Goal: Task Accomplishment & Management: Manage account settings

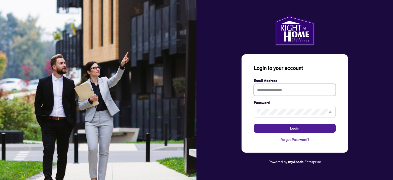
click at [275, 92] on input "text" at bounding box center [295, 90] width 82 height 12
type input "**********"
click at [273, 108] on span at bounding box center [295, 112] width 82 height 12
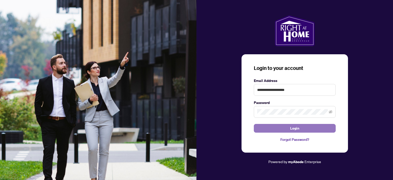
click at [280, 127] on button "Login" at bounding box center [295, 128] width 82 height 9
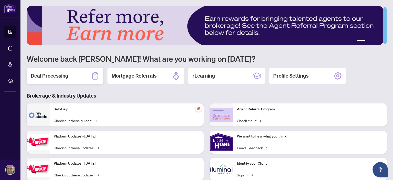
click at [62, 72] on h2 "Deal Processing" at bounding box center [50, 75] width 38 height 7
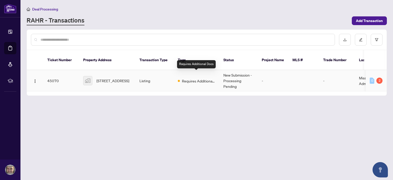
click at [202, 78] on span "Requires Additional Docs" at bounding box center [198, 81] width 33 height 6
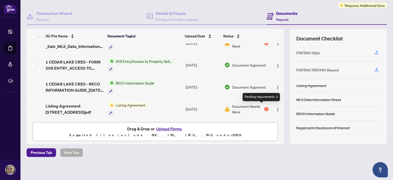
click at [264, 107] on div "1" at bounding box center [266, 109] width 4 height 4
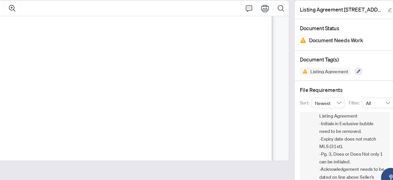
scroll to position [40, 0]
click at [344, 149] on span "Listing Agreement -Initials in Exclusive bubble need to be removed. -Expiry dat…" at bounding box center [349, 148] width 51 height 60
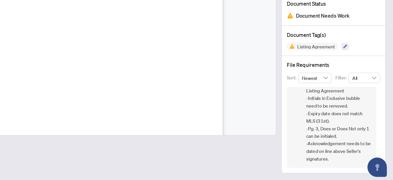
scroll to position [0, 0]
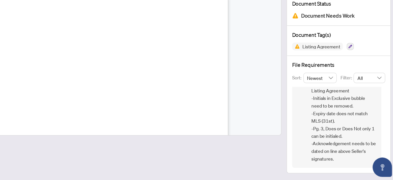
click at [337, 143] on span "Listing Agreement -Initials in Exclusive bubble need to be removed. -Expiry dat…" at bounding box center [349, 136] width 51 height 60
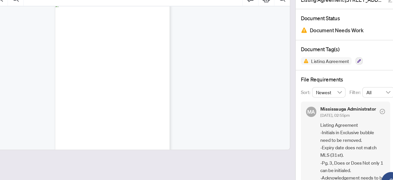
scroll to position [48, 0]
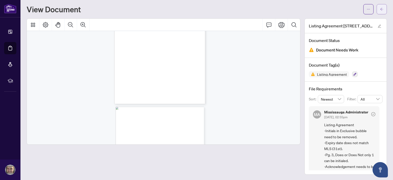
click at [380, 10] on button "button" at bounding box center [381, 9] width 10 height 10
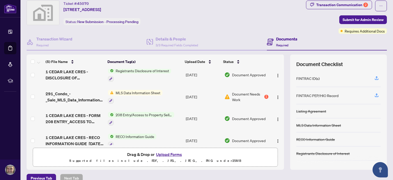
click at [222, 108] on td "Document Approved" at bounding box center [246, 119] width 48 height 22
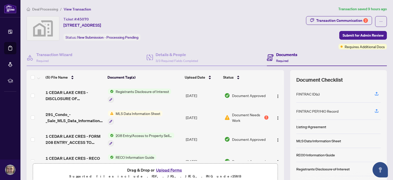
click at [163, 167] on button "Upload Forms" at bounding box center [168, 169] width 29 height 7
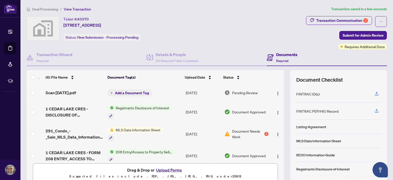
click at [138, 91] on span "Add a Document Tag" at bounding box center [132, 93] width 34 height 4
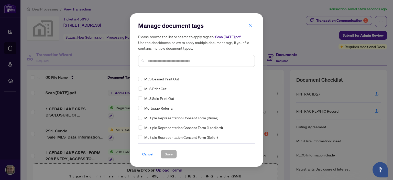
scroll to position [748, 0]
click at [150, 155] on span "Cancel" at bounding box center [147, 154] width 11 height 8
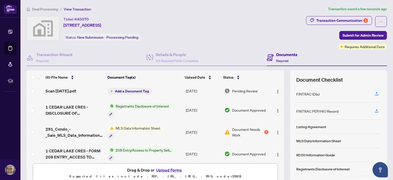
scroll to position [2, 0]
click at [263, 128] on td "Document Needs Work 1" at bounding box center [246, 132] width 48 height 22
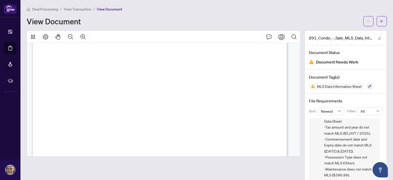
scroll to position [12, 0]
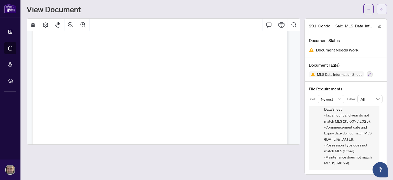
click at [382, 8] on main "Deal Processing / View Transaction / View Document View Document 291_Condo_-_Sa…" at bounding box center [206, 90] width 372 height 180
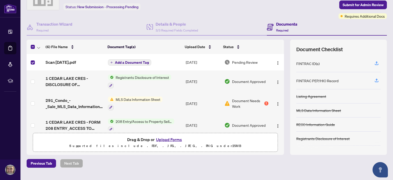
scroll to position [22, 0]
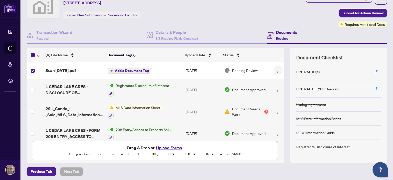
click at [276, 72] on span "button" at bounding box center [278, 70] width 4 height 6
click at [204, 24] on div "Ticket #: 45070 1-1 Cedar Lake Crescent, Brampton, ON, Canada Status: New Submi…" at bounding box center [165, 10] width 279 height 33
click at [122, 69] on span "Add a Document Tag" at bounding box center [132, 71] width 34 height 4
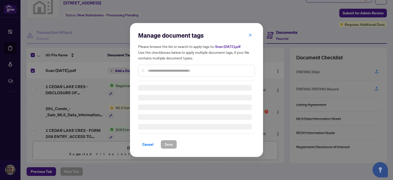
click at [159, 66] on div at bounding box center [196, 71] width 117 height 12
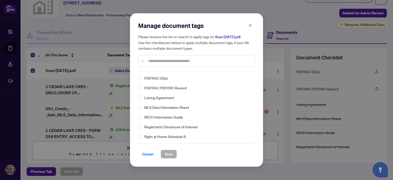
click at [159, 72] on div "Manage document tags Please browse the list or search to apply tags to: Scan Au…" at bounding box center [196, 89] width 117 height 137
click at [160, 60] on input "text" at bounding box center [199, 61] width 103 height 6
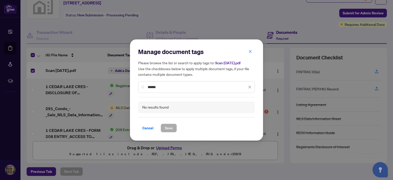
click at [195, 84] on input "******" at bounding box center [197, 87] width 99 height 6
type input "*"
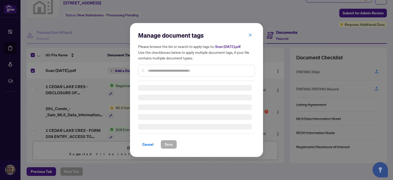
click at [220, 83] on div "Manage document tags Please browse the list or search to apply tags to: Scan Au…" at bounding box center [196, 89] width 117 height 117
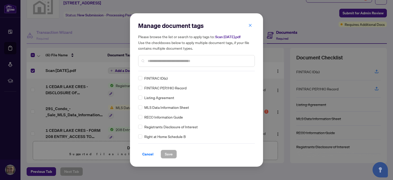
click at [251, 20] on div "Manage document tags Please browse the list or search to apply tags to: Scan Au…" at bounding box center [196, 89] width 133 height 153
click at [249, 25] on icon "close" at bounding box center [250, 25] width 3 height 3
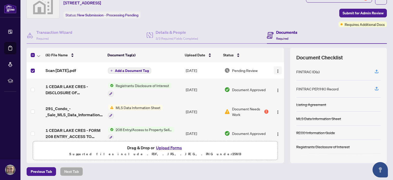
click at [276, 69] on img "button" at bounding box center [278, 71] width 4 height 4
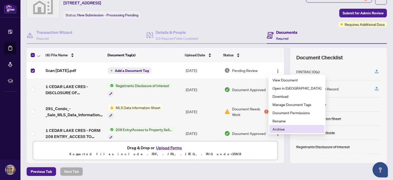
click at [276, 128] on span "Archive" at bounding box center [296, 129] width 49 height 6
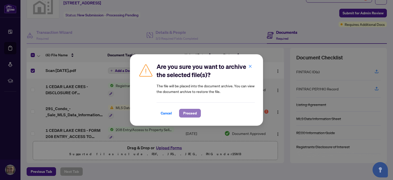
click at [189, 111] on span "Proceed" at bounding box center [190, 113] width 14 height 8
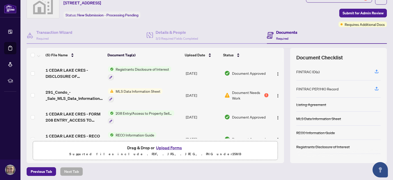
click at [169, 144] on button "Upload Forms" at bounding box center [168, 147] width 29 height 7
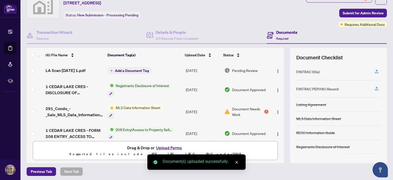
click at [163, 147] on button "Upload Forms" at bounding box center [168, 147] width 29 height 7
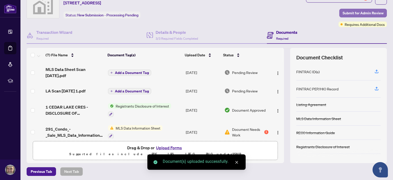
click at [362, 14] on span "Submit for Admin Review" at bounding box center [362, 13] width 41 height 8
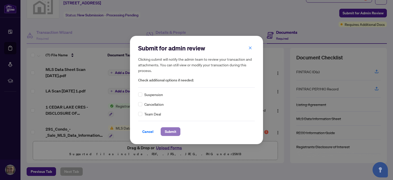
click at [170, 129] on span "Submit" at bounding box center [171, 131] width 12 height 8
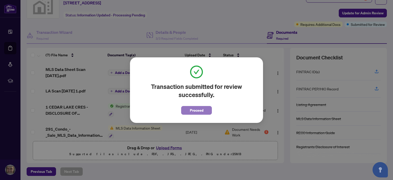
click at [204, 112] on button "Proceed" at bounding box center [196, 110] width 31 height 9
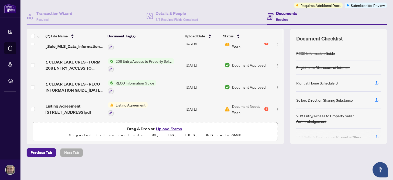
scroll to position [60, 0]
click at [335, 65] on div "Registrants Disclosure of Interest" at bounding box center [322, 68] width 53 height 6
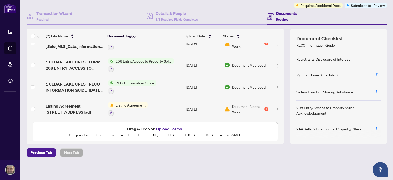
scroll to position [0, 0]
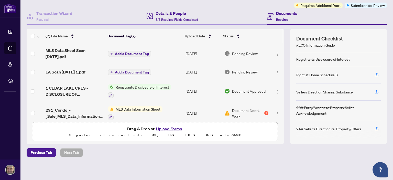
click at [227, 9] on div "Details & People 3/3 Required Fields Completed" at bounding box center [206, 16] width 120 height 17
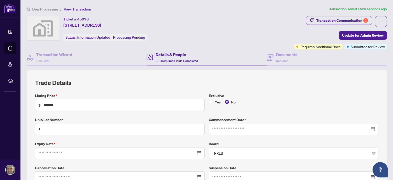
type input "**********"
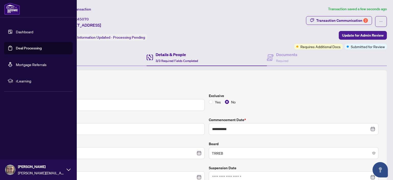
click at [16, 29] on link "Dashboard" at bounding box center [24, 31] width 17 height 5
